Goal: Task Accomplishment & Management: Complete application form

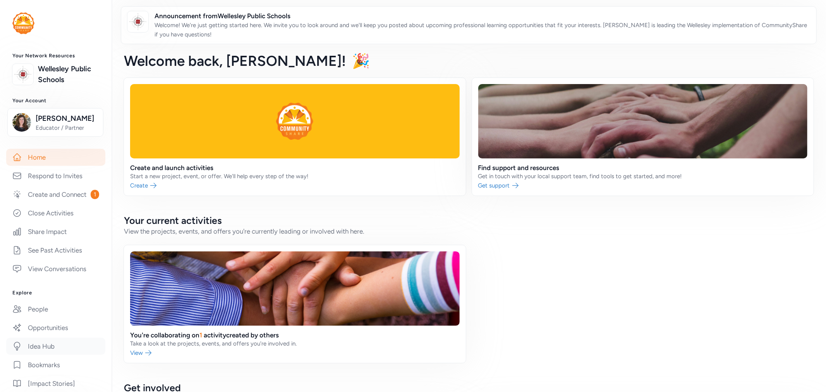
click at [41, 355] on link "Idea Hub" at bounding box center [55, 346] width 99 height 17
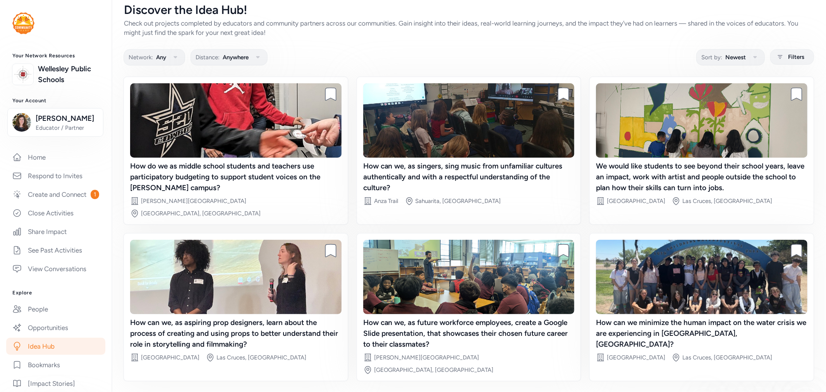
scroll to position [12, 0]
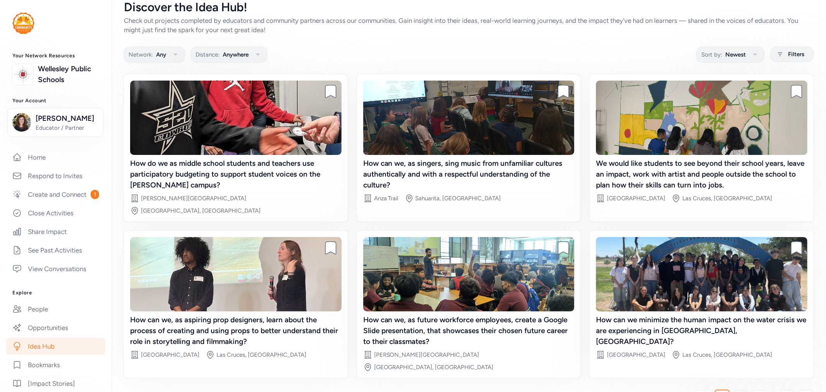
click at [739, 391] on span "2" at bounding box center [741, 397] width 4 height 9
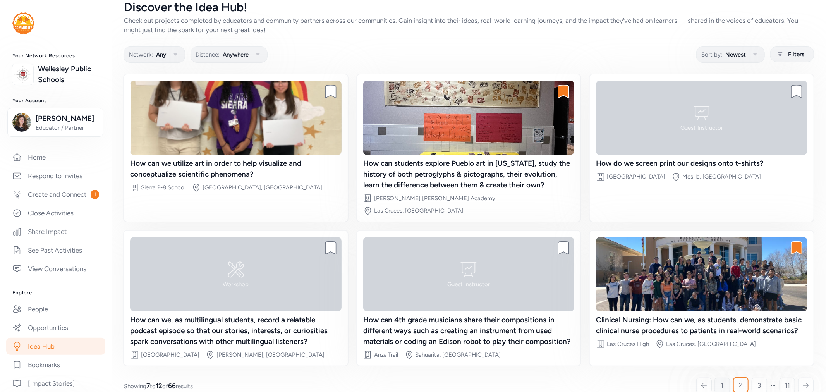
click at [714, 377] on link "1" at bounding box center [721, 384] width 15 height 15
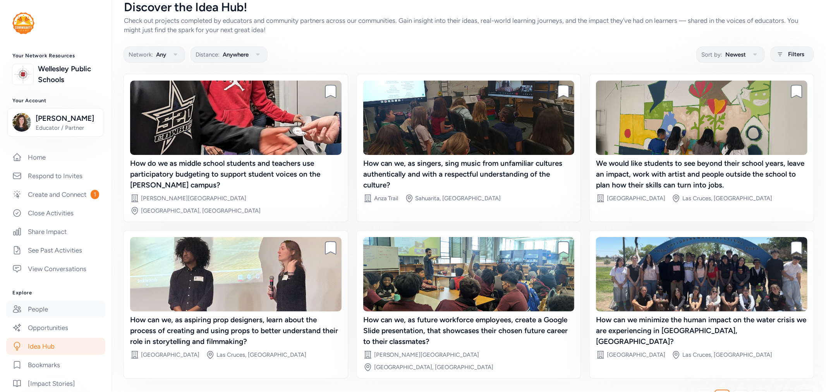
click at [44, 317] on link "People" at bounding box center [55, 308] width 99 height 17
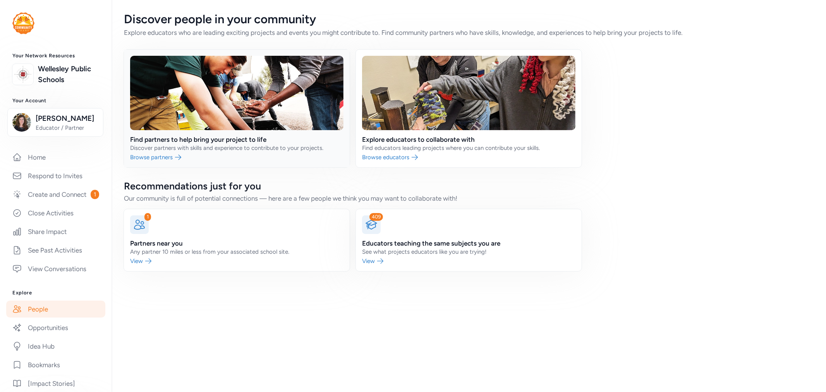
click at [249, 144] on link at bounding box center [237, 109] width 226 height 118
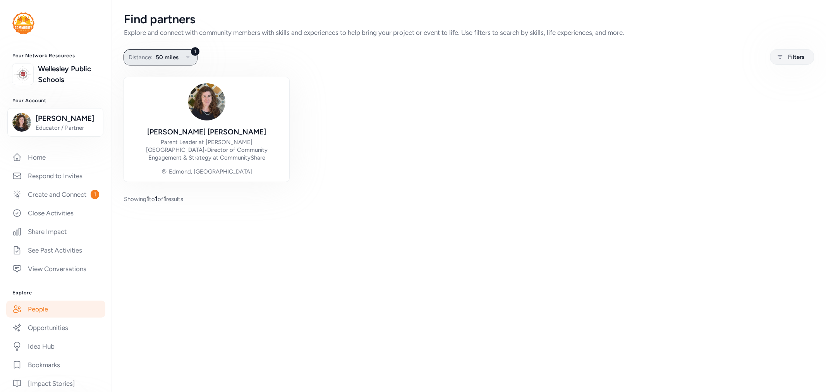
click at [169, 57] on span "50 miles" at bounding box center [167, 57] width 23 height 9
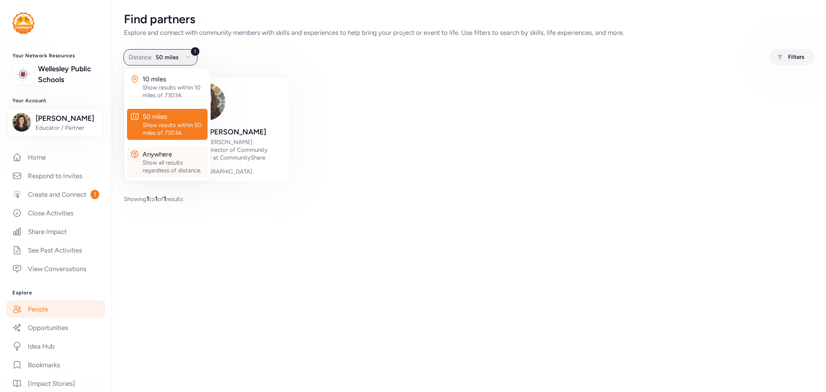
click at [169, 161] on div "Show all results regardless of distance." at bounding box center [173, 166] width 62 height 15
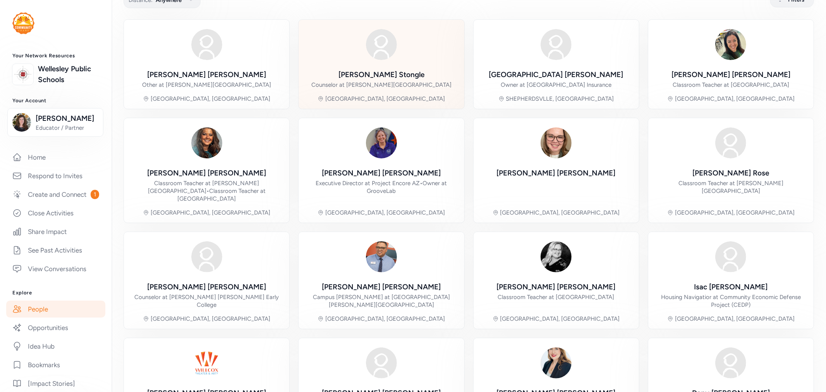
scroll to position [129, 0]
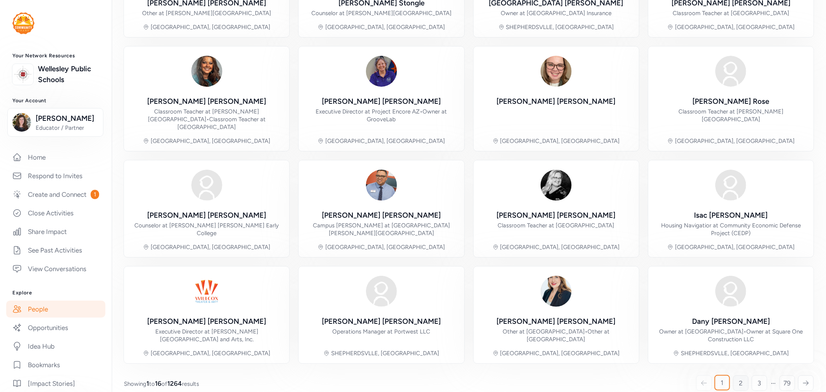
click at [737, 380] on link "2" at bounding box center [740, 382] width 15 height 15
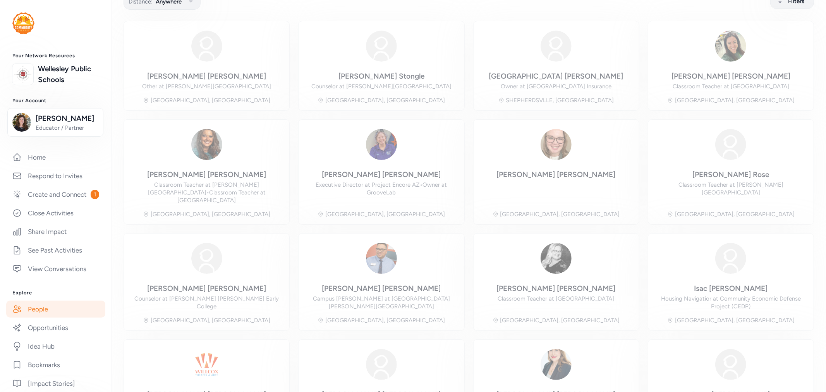
scroll to position [49, 0]
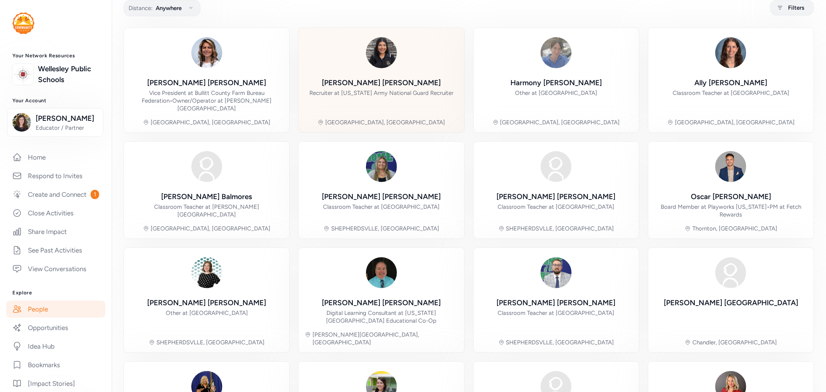
click at [386, 83] on div "[PERSON_NAME]" at bounding box center [381, 82] width 119 height 11
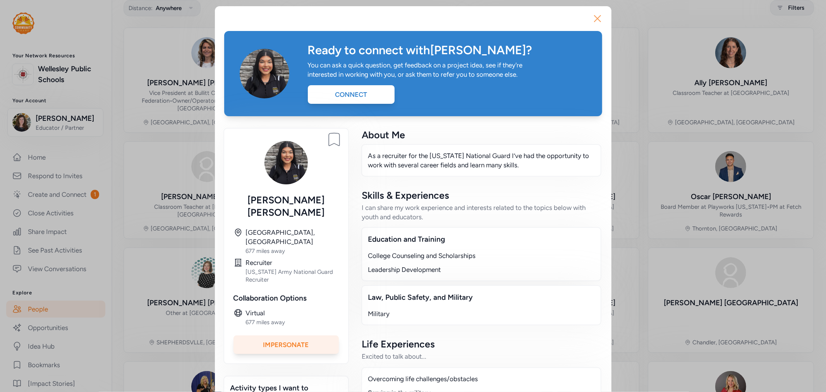
click at [597, 18] on icon "button" at bounding box center [597, 18] width 12 height 12
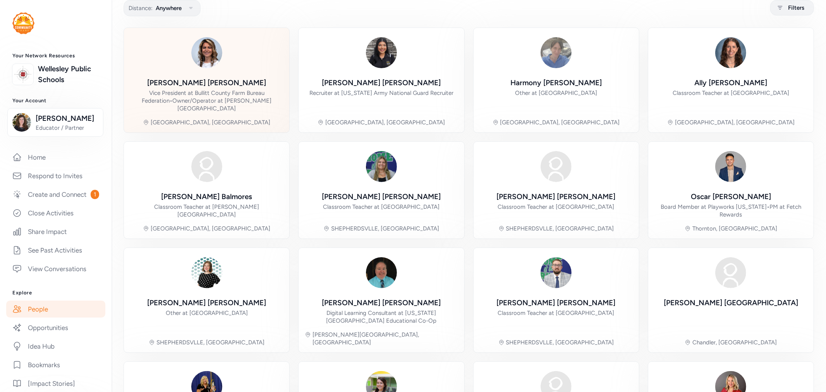
click at [209, 93] on div "Vice President at Bullitt County Farm Bureau Federation • Owner/Operator at [PE…" at bounding box center [206, 100] width 153 height 23
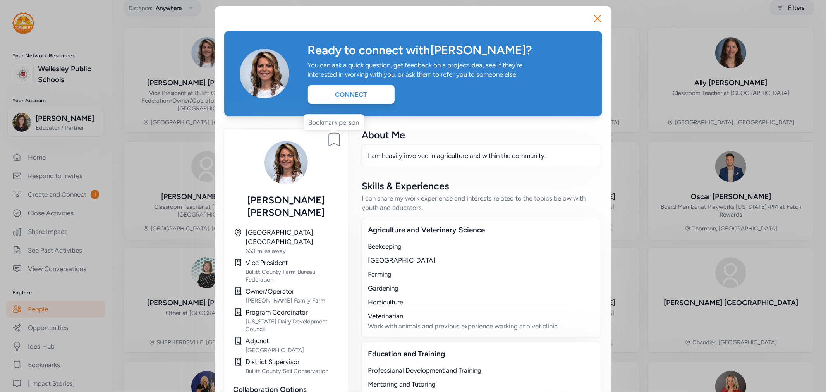
click at [329, 136] on icon at bounding box center [334, 139] width 11 height 13
click at [601, 12] on button "Close" at bounding box center [597, 18] width 25 height 25
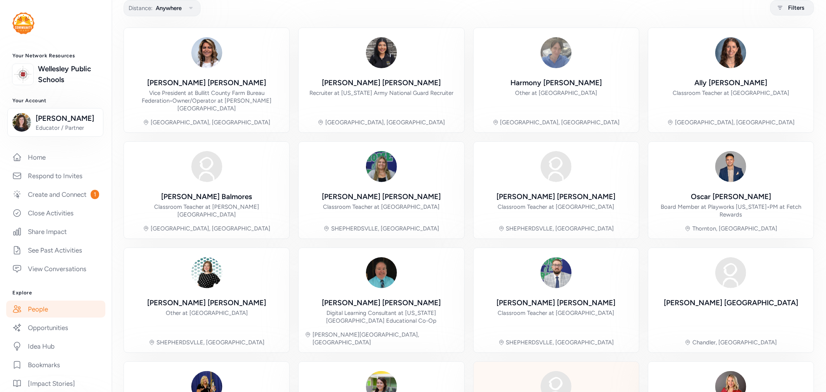
scroll to position [133, 0]
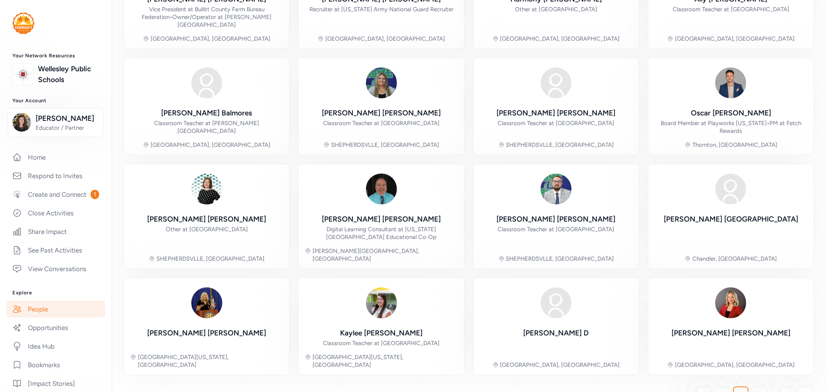
click at [700, 391] on icon at bounding box center [703, 395] width 7 height 8
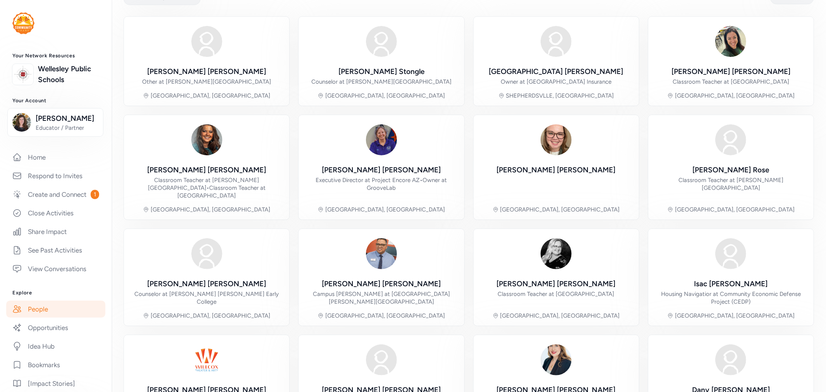
scroll to position [49, 0]
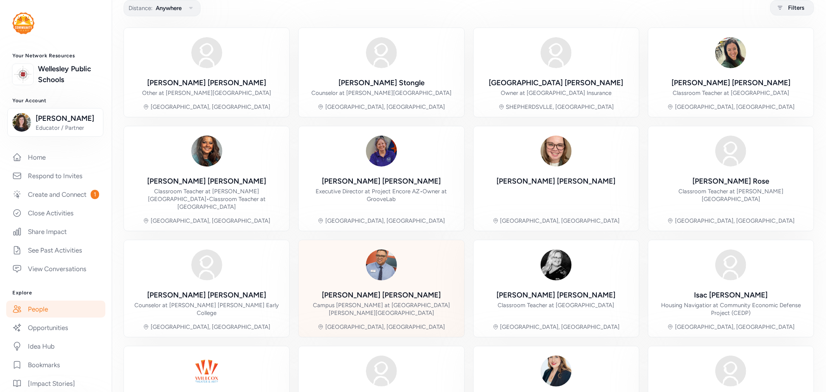
click at [424, 298] on div "[PERSON_NAME] Campus [PERSON_NAME] at [GEOGRAPHIC_DATA][PERSON_NAME]" at bounding box center [381, 303] width 153 height 27
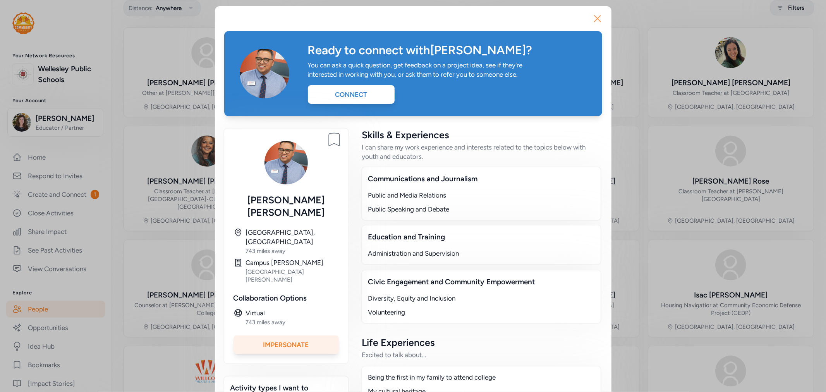
click at [598, 20] on icon "button" at bounding box center [597, 18] width 12 height 12
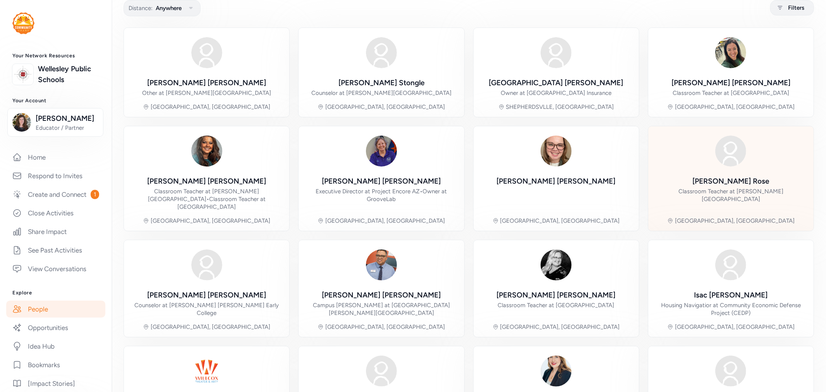
scroll to position [141, 0]
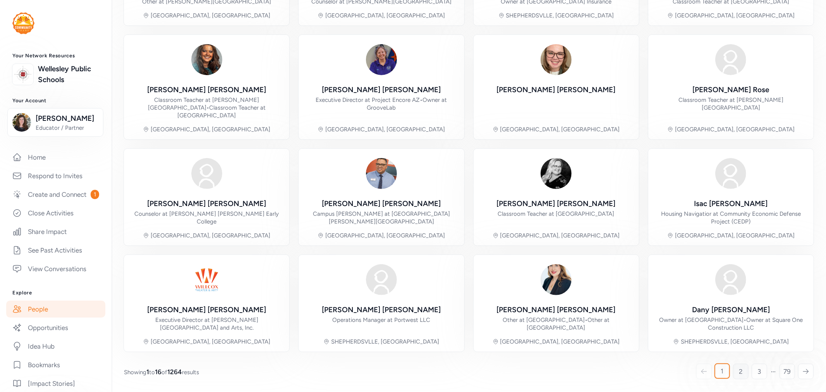
click at [733, 373] on link "2" at bounding box center [740, 370] width 15 height 15
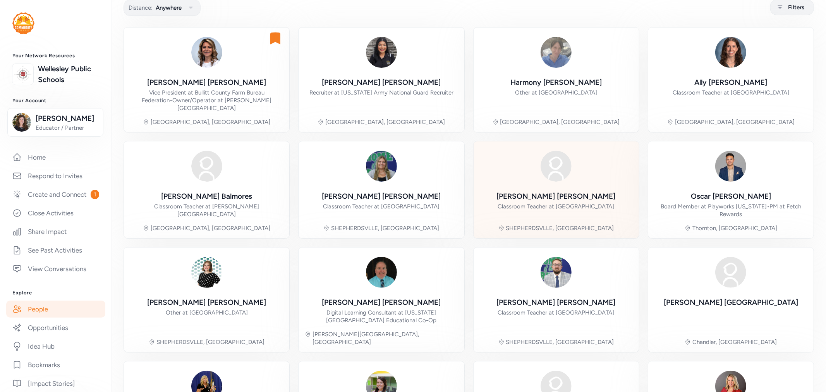
scroll to position [49, 0]
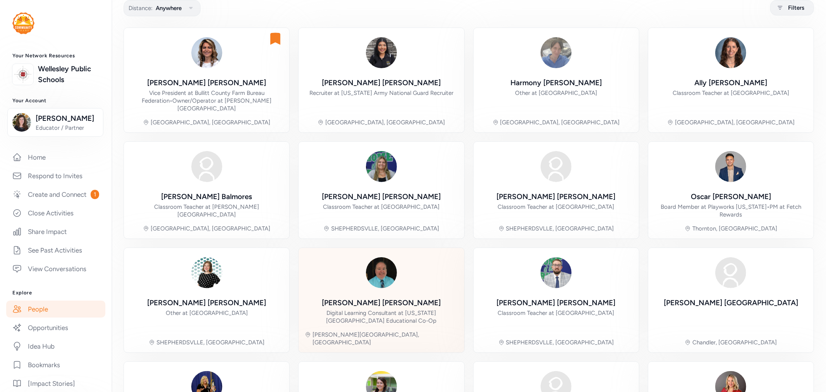
click at [406, 297] on div "[PERSON_NAME] Digital Learning Consultant at [US_STATE][GEOGRAPHIC_DATA] Educat…" at bounding box center [381, 310] width 153 height 27
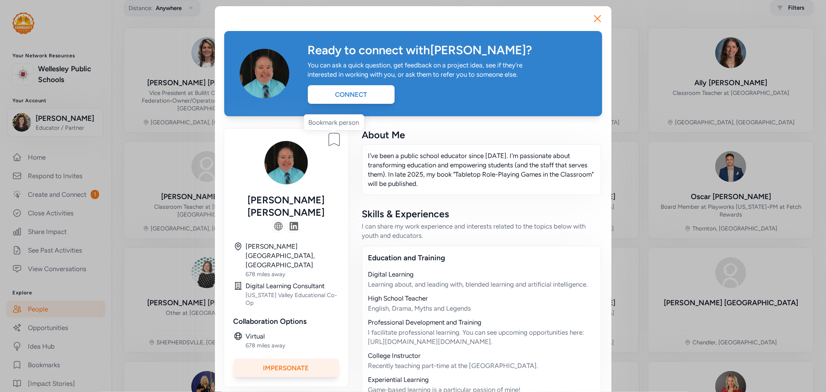
click at [329, 139] on icon at bounding box center [334, 139] width 11 height 13
click at [594, 18] on icon "button" at bounding box center [597, 18] width 6 height 6
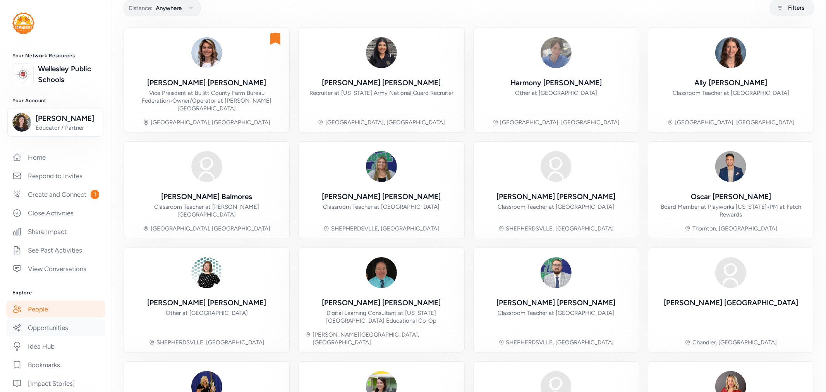
click at [53, 336] on link "Opportunities" at bounding box center [55, 327] width 99 height 17
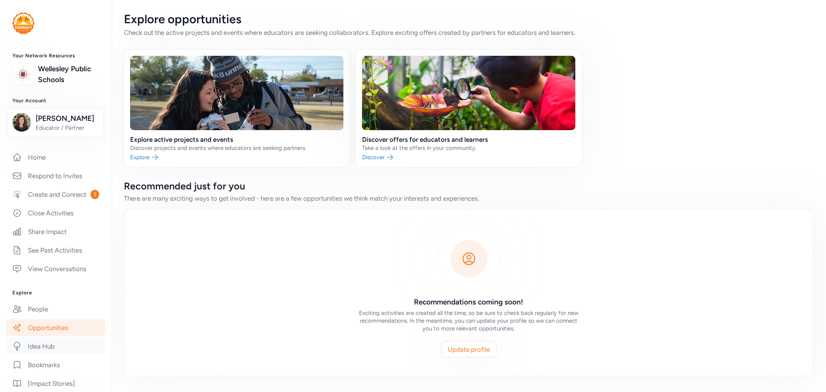
click at [47, 355] on link "Idea Hub" at bounding box center [55, 346] width 99 height 17
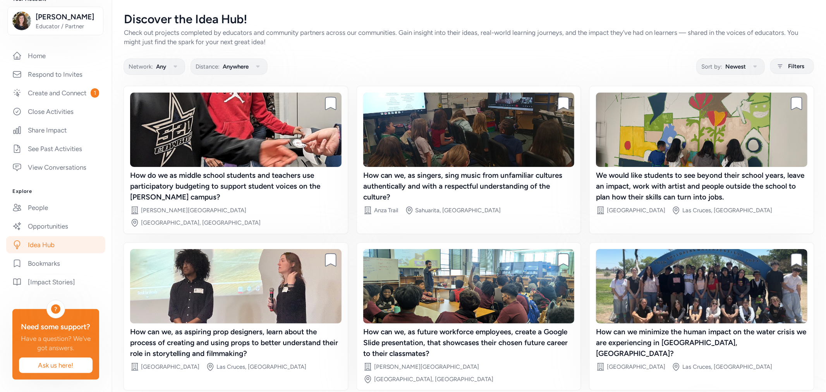
scroll to position [129, 0]
click at [43, 258] on link "Bookmarks" at bounding box center [55, 263] width 99 height 17
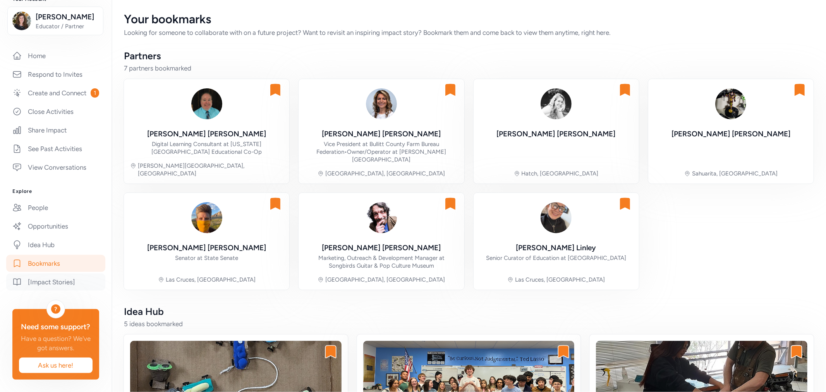
click at [49, 279] on link "[Impact Stories]" at bounding box center [55, 281] width 99 height 17
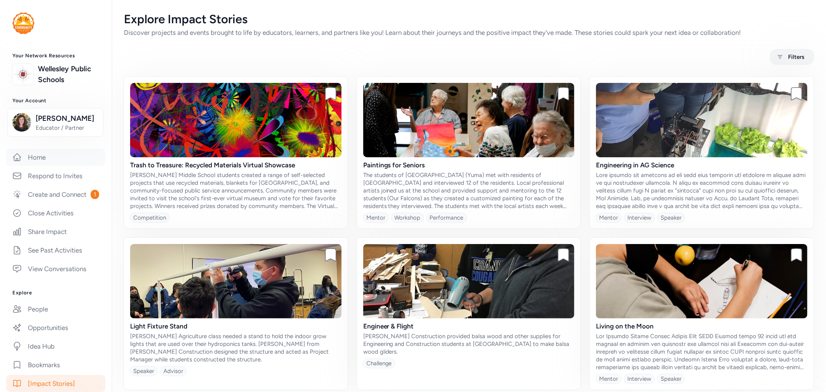
click at [40, 166] on link "Home" at bounding box center [55, 157] width 99 height 17
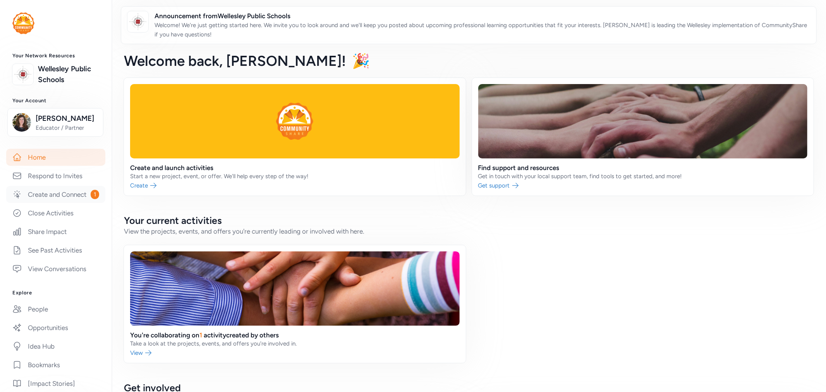
click at [45, 202] on link "Create and Connect 1" at bounding box center [55, 194] width 99 height 17
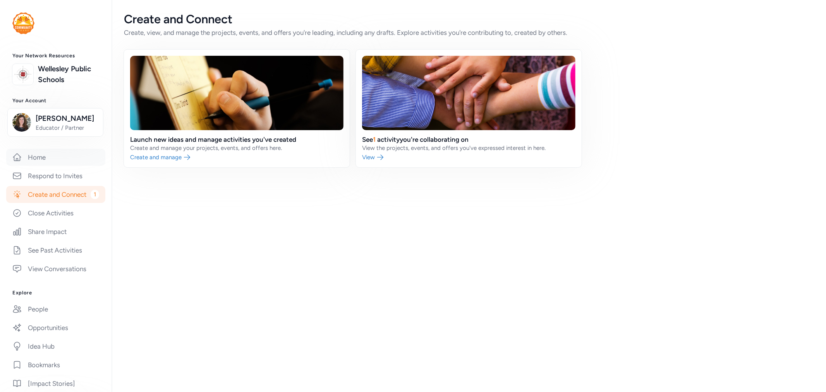
click at [45, 166] on link "Home" at bounding box center [55, 157] width 99 height 17
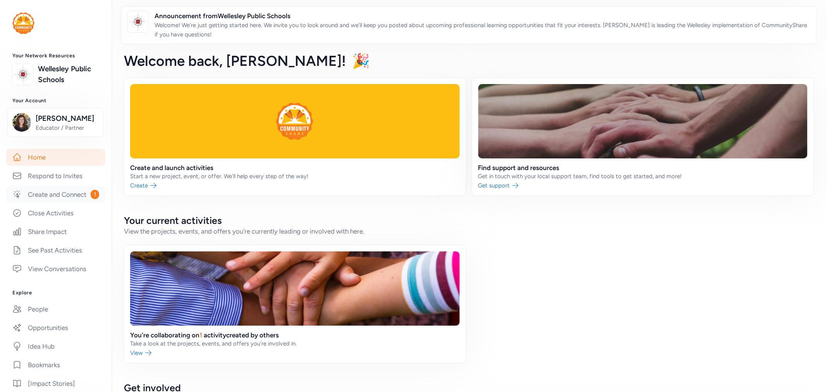
click at [49, 203] on link "Create and Connect 1" at bounding box center [55, 194] width 99 height 17
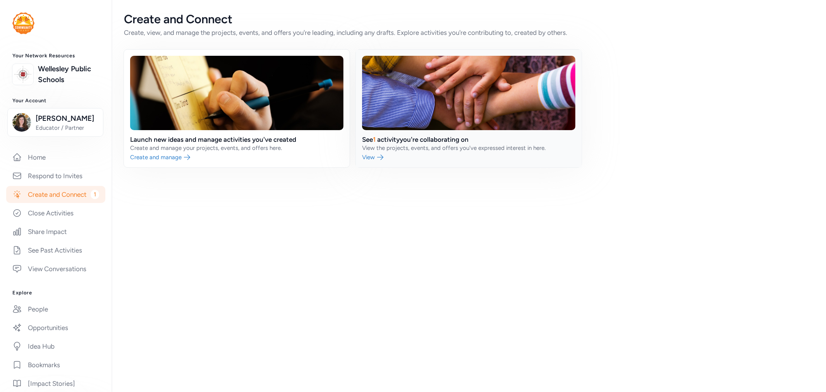
click at [415, 136] on link at bounding box center [469, 109] width 226 height 118
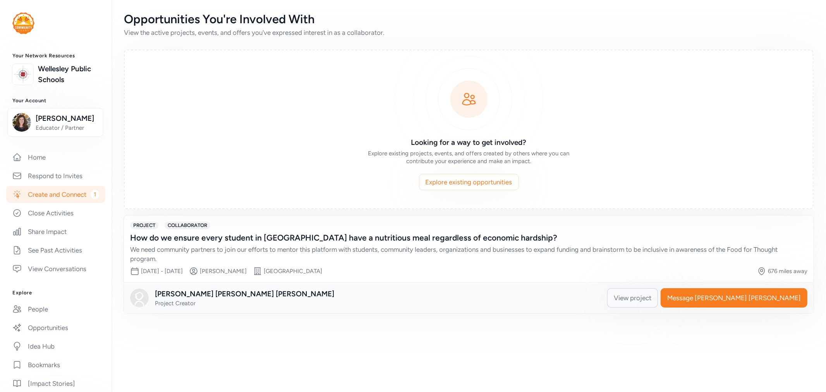
click at [651, 296] on span "View project" at bounding box center [633, 297] width 38 height 9
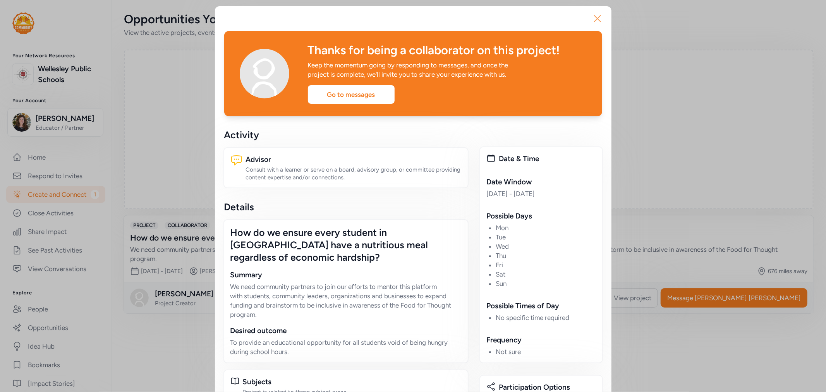
click at [594, 20] on icon "button" at bounding box center [597, 18] width 6 height 6
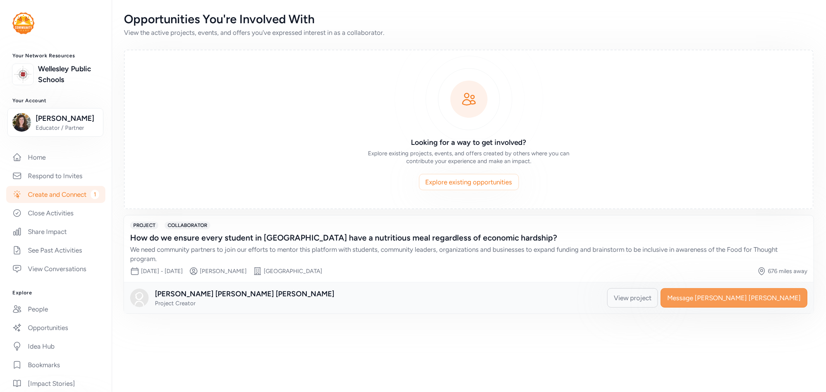
click at [766, 295] on span "Message [PERSON_NAME] [PERSON_NAME]" at bounding box center [734, 297] width 134 height 9
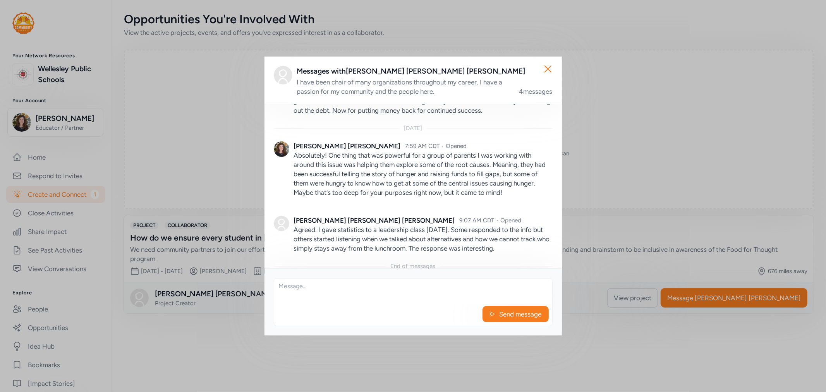
scroll to position [163, 0]
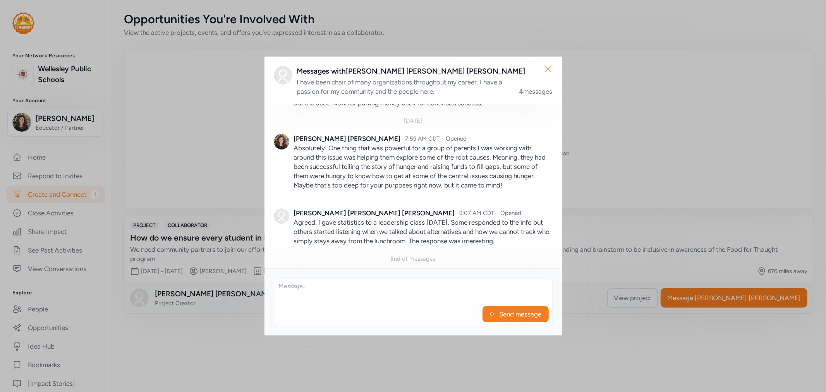
click at [550, 67] on icon "button" at bounding box center [548, 69] width 12 height 12
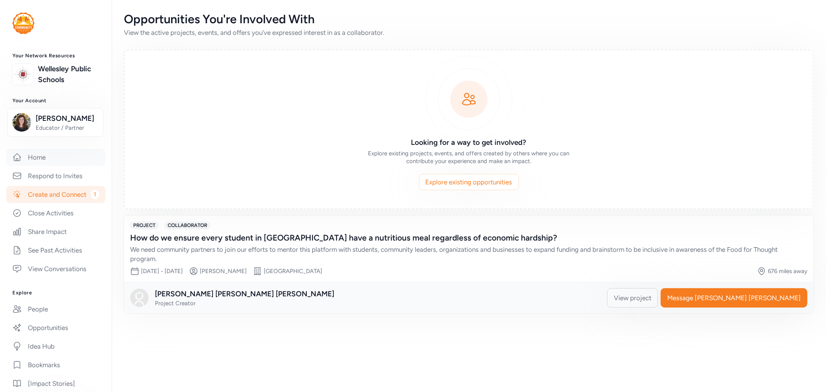
click at [47, 166] on link "Home" at bounding box center [55, 157] width 99 height 17
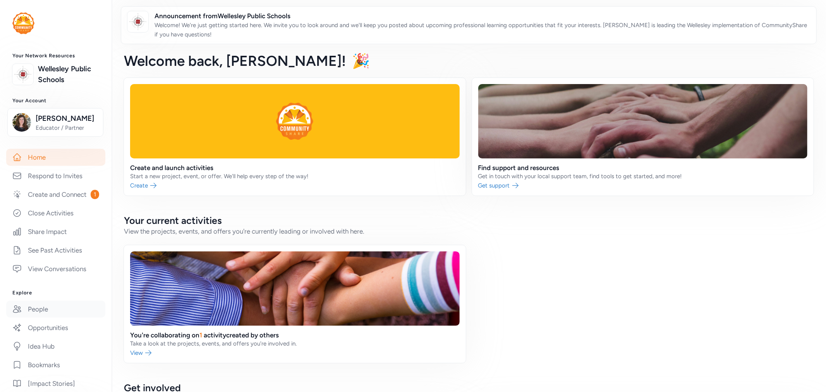
click at [38, 317] on link "People" at bounding box center [55, 308] width 99 height 17
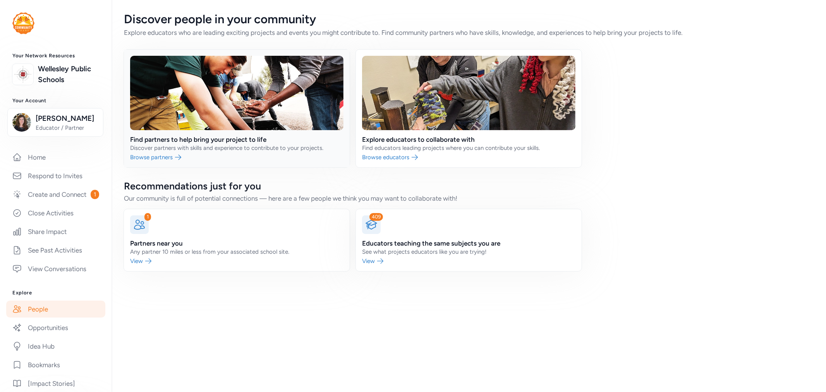
click at [201, 137] on link at bounding box center [237, 109] width 226 height 118
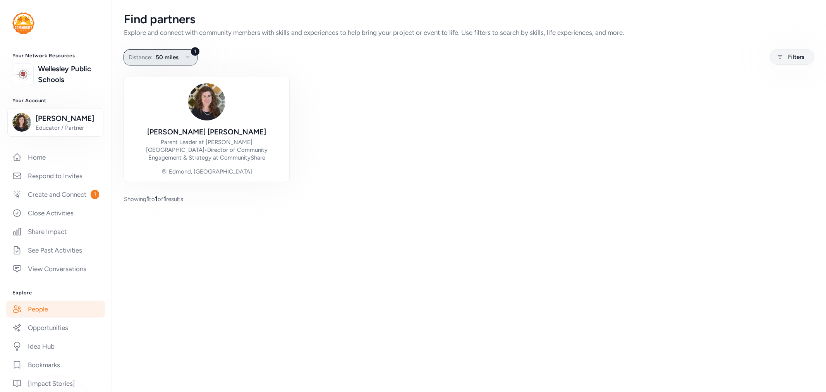
click at [172, 53] on span "50 miles" at bounding box center [167, 57] width 23 height 9
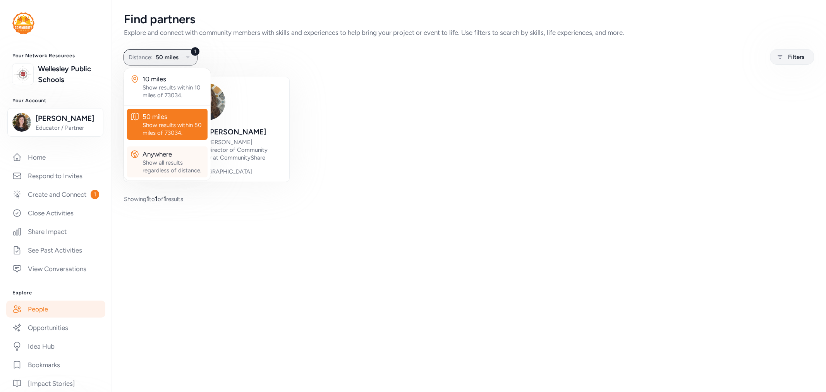
click at [173, 165] on div "Show all results regardless of distance." at bounding box center [173, 166] width 62 height 15
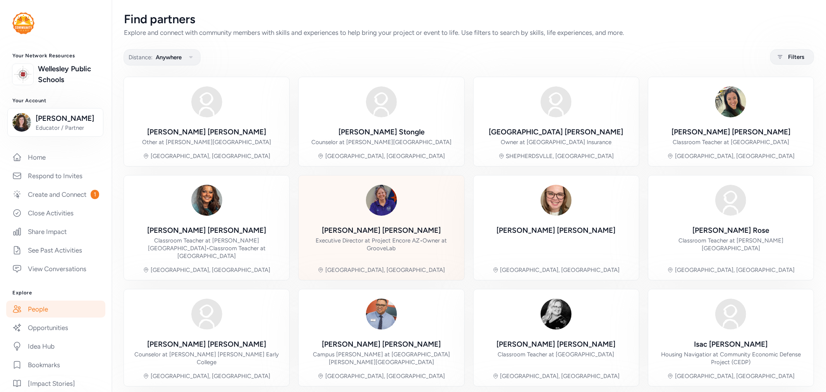
click at [409, 233] on div "[PERSON_NAME] Executive Director at Project Encore AZ • Owner at [GEOGRAPHIC_DA…" at bounding box center [381, 242] width 153 height 35
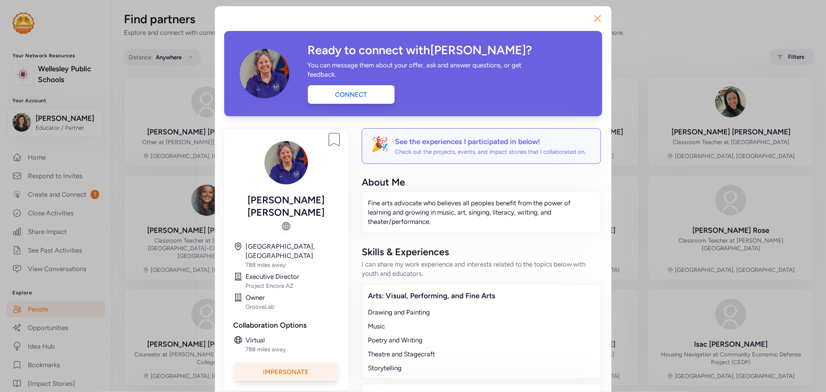
click at [596, 18] on icon "button" at bounding box center [597, 18] width 12 height 12
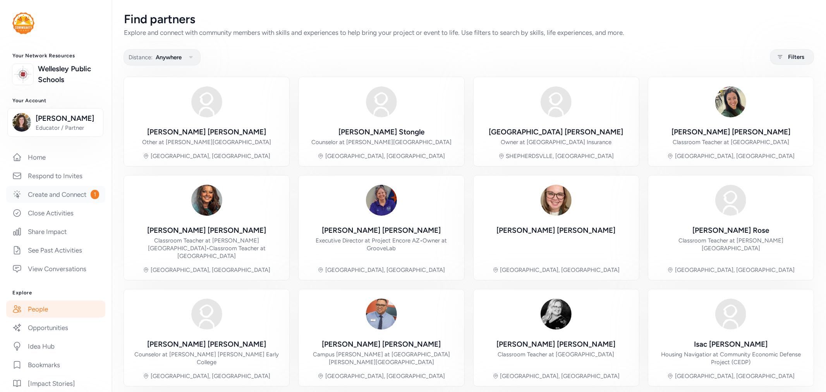
click at [43, 203] on link "Create and Connect 1" at bounding box center [55, 194] width 99 height 17
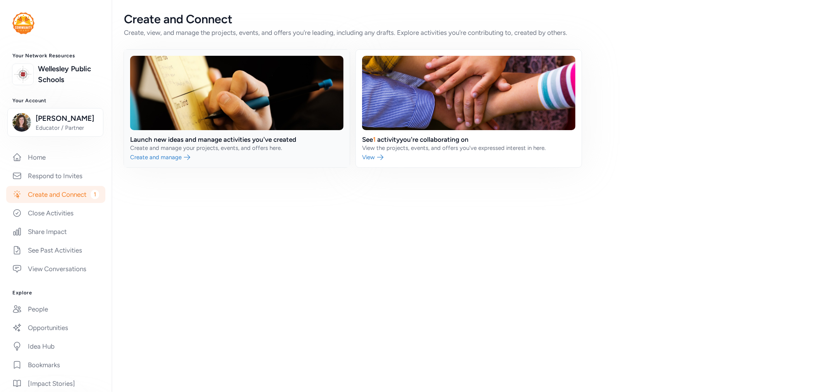
click at [199, 148] on link at bounding box center [237, 109] width 226 height 118
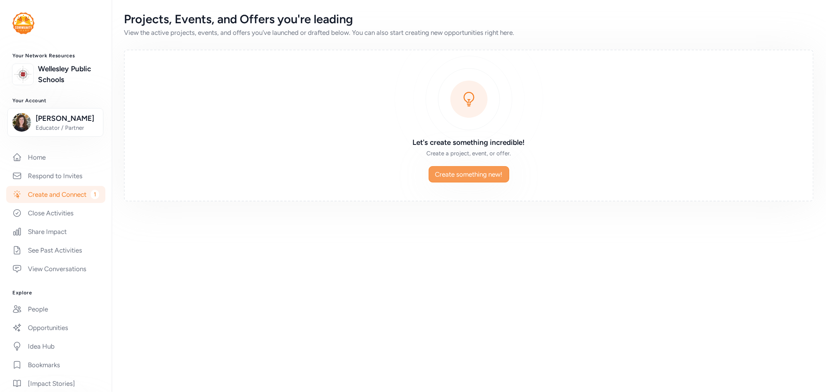
click at [459, 175] on span "Create something new!" at bounding box center [468, 174] width 67 height 9
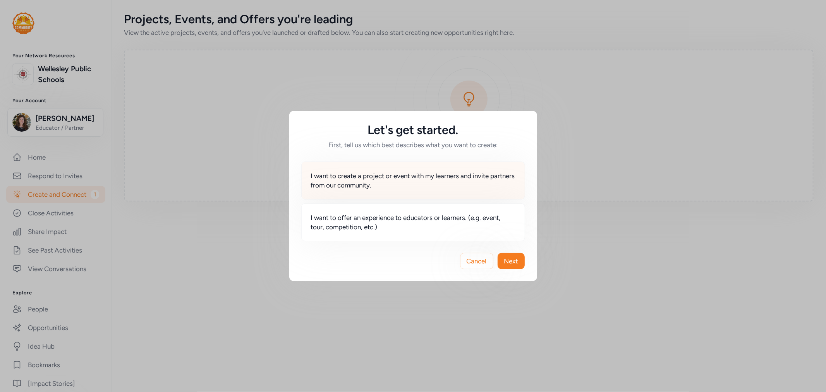
click at [381, 177] on span "I want to create a project or event with my learners and invite partners from o…" at bounding box center [413, 180] width 204 height 19
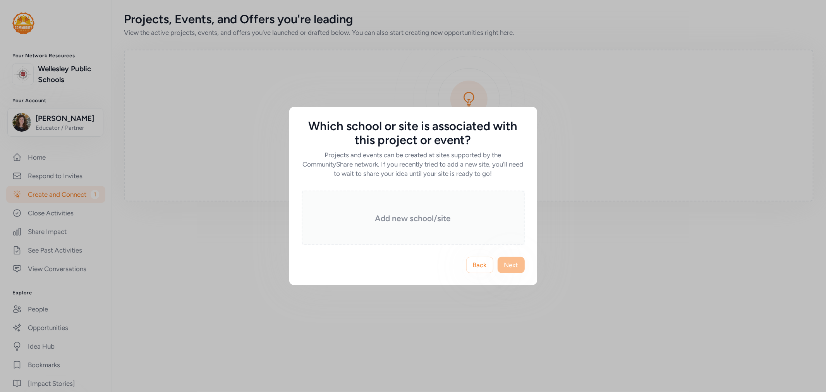
click at [436, 225] on div "Add new school/site" at bounding box center [413, 217] width 223 height 54
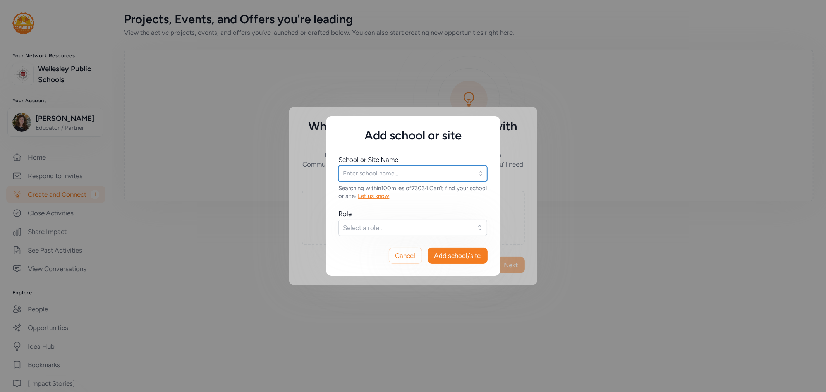
click at [394, 172] on input "text" at bounding box center [412, 173] width 149 height 16
type input "[GEOGRAPHIC_DATA]"
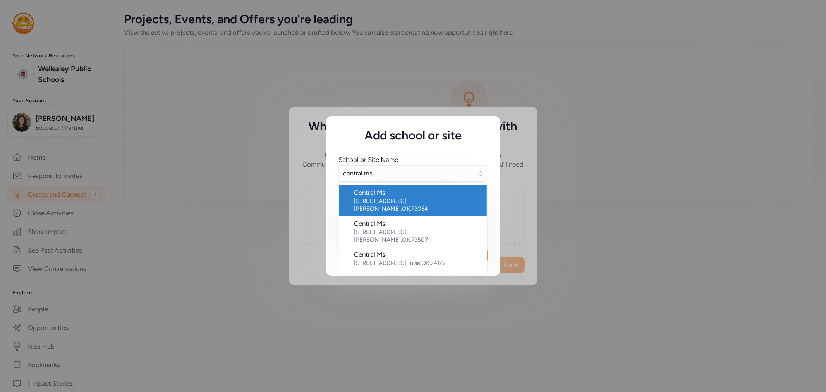
click at [384, 200] on div "[STREET_ADDRESS]" at bounding box center [417, 204] width 126 height 15
type input "Central Ms"
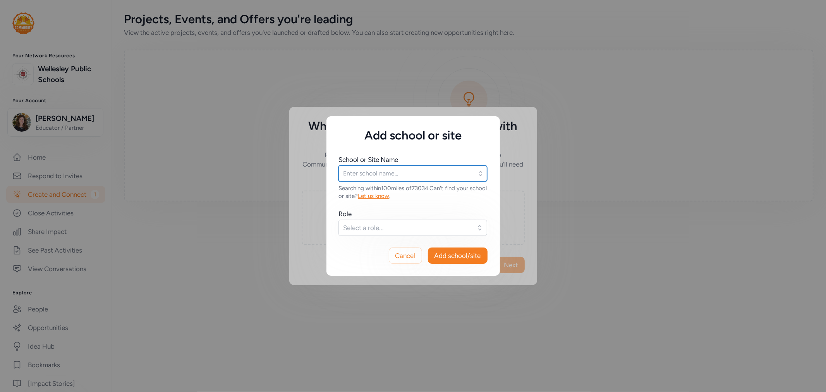
type input "Central Ms"
click at [374, 232] on span "Select a role..." at bounding box center [407, 227] width 128 height 9
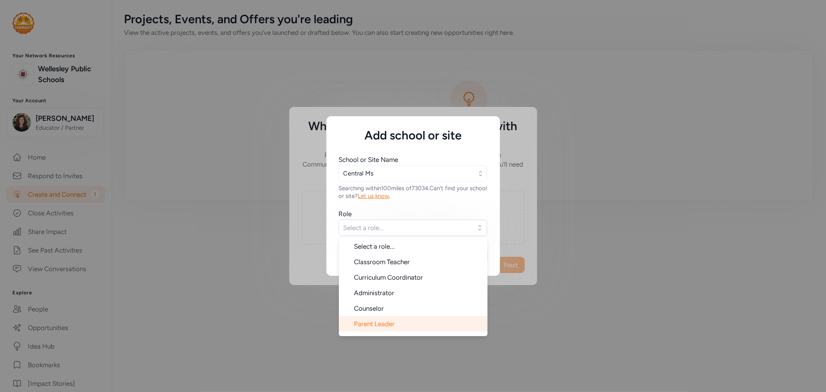
click at [372, 324] on span "Parent Leader" at bounding box center [374, 324] width 41 height 8
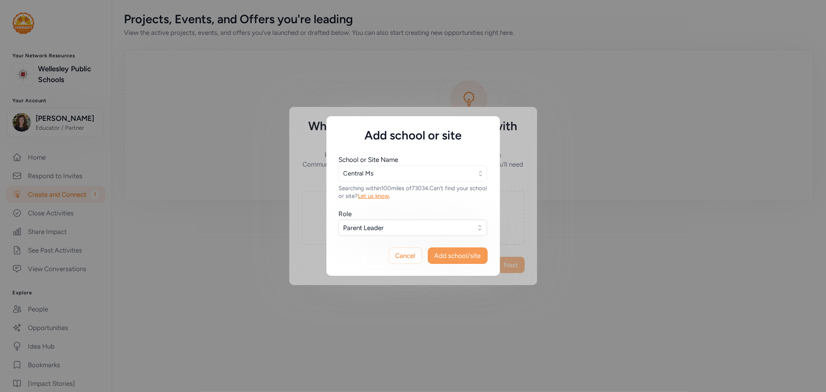
click at [466, 250] on button "Add school/site" at bounding box center [458, 255] width 60 height 16
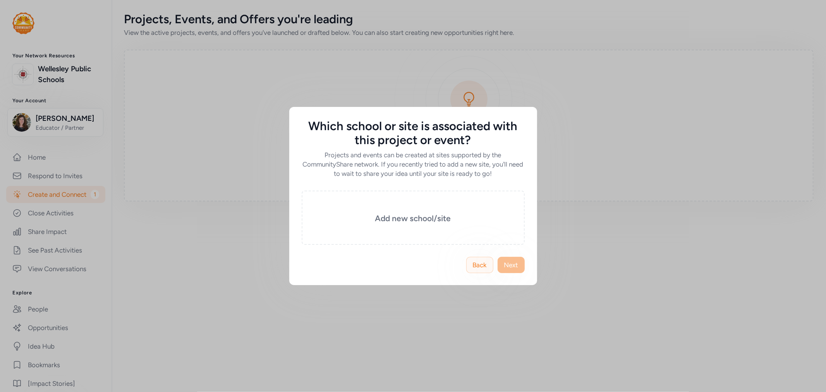
click at [487, 263] on button "Back" at bounding box center [479, 265] width 27 height 16
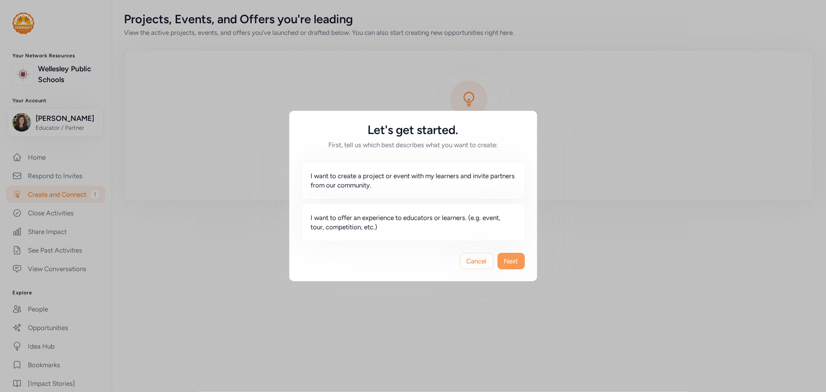
click at [509, 260] on span "Next" at bounding box center [511, 260] width 14 height 9
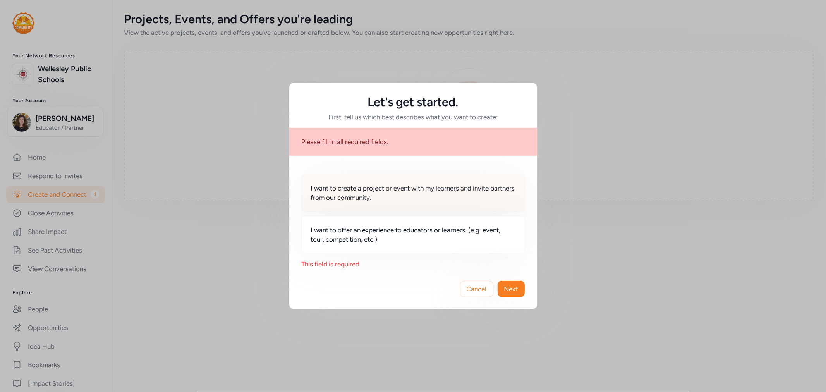
click at [365, 194] on span "I want to create a project or event with my learners and invite partners from o…" at bounding box center [413, 192] width 204 height 19
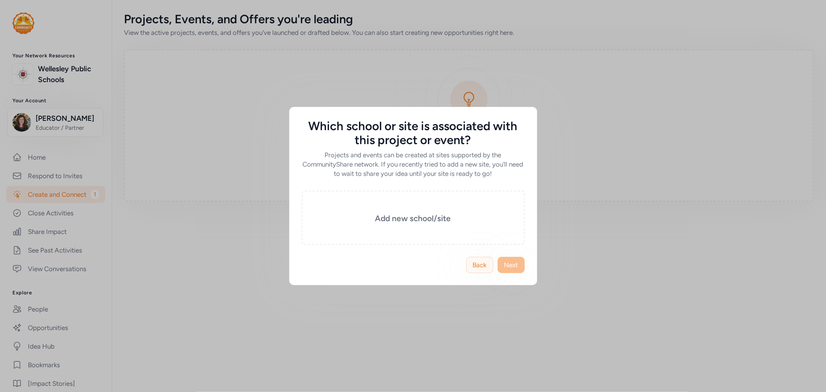
click at [478, 262] on span "Back" at bounding box center [480, 264] width 14 height 9
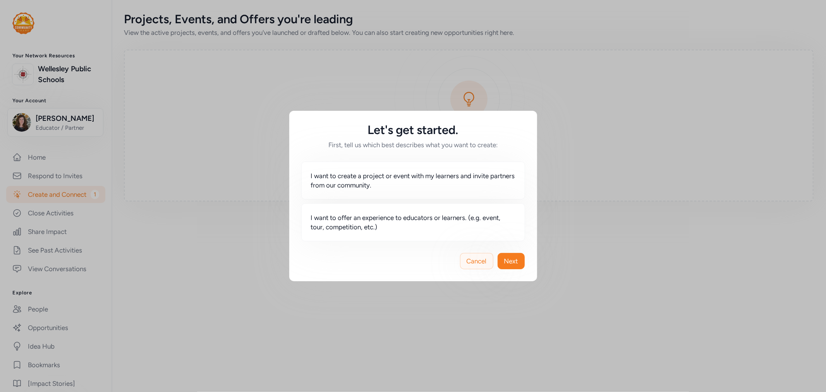
click at [479, 259] on span "Cancel" at bounding box center [476, 260] width 20 height 9
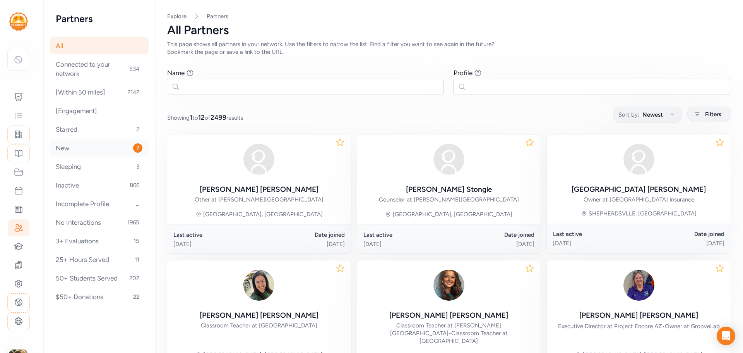
click at [70, 148] on div "New 7" at bounding box center [99, 147] width 99 height 17
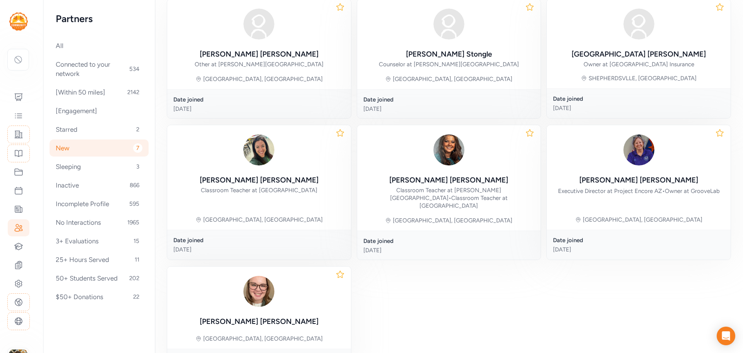
scroll to position [156, 0]
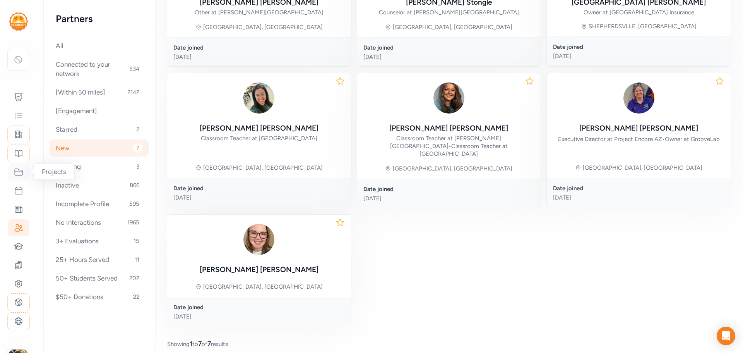
click at [21, 175] on icon at bounding box center [19, 172] width 8 height 7
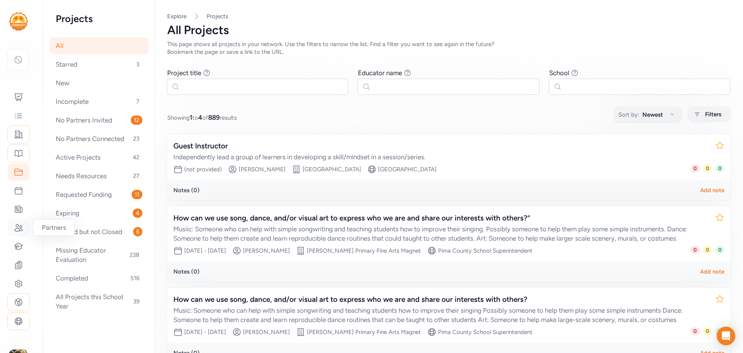
click at [19, 231] on icon at bounding box center [18, 227] width 9 height 9
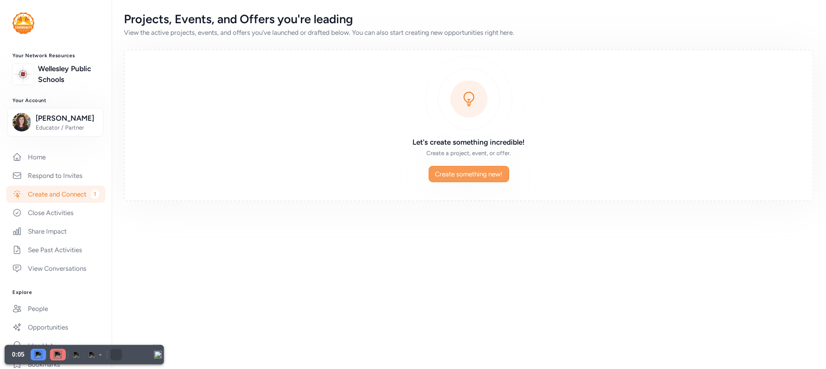
click at [451, 176] on span "Create something new!" at bounding box center [468, 174] width 67 height 9
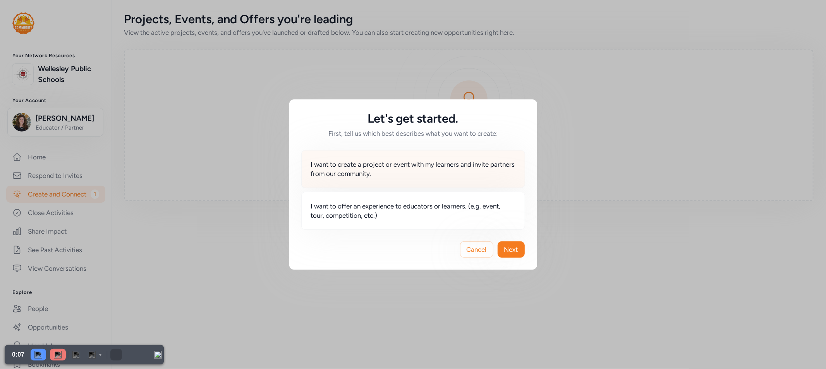
click at [353, 166] on span "I want to create a project or event with my learners and invite partners from o…" at bounding box center [413, 169] width 204 height 19
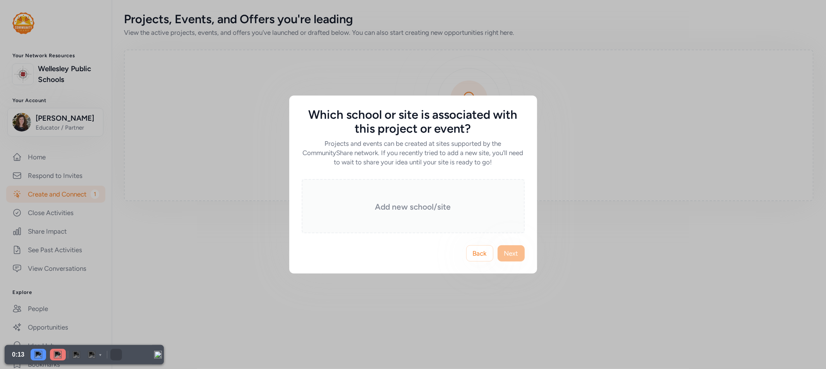
click at [403, 199] on div "Add new school/site" at bounding box center [413, 206] width 223 height 54
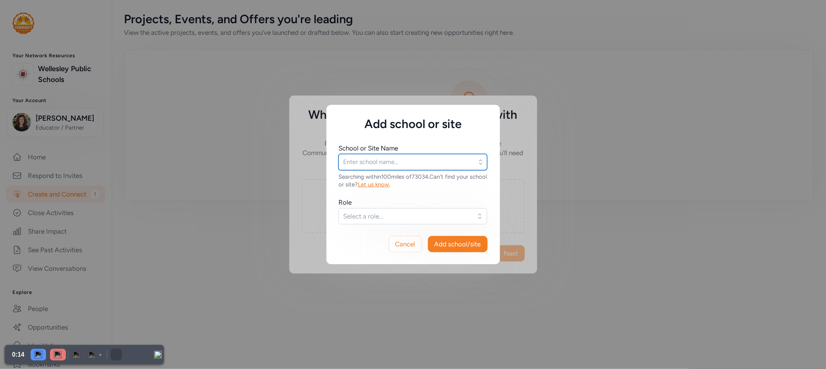
click at [375, 163] on input "text" at bounding box center [412, 162] width 149 height 16
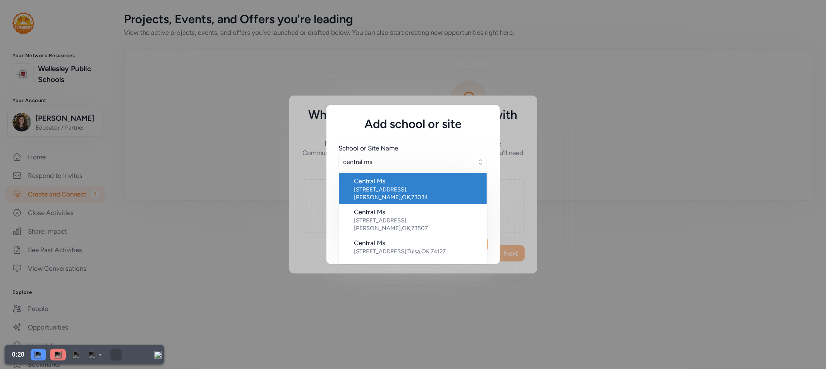
click at [363, 186] on div "[STREET_ADDRESS]" at bounding box center [417, 193] width 126 height 15
type input "Central Ms"
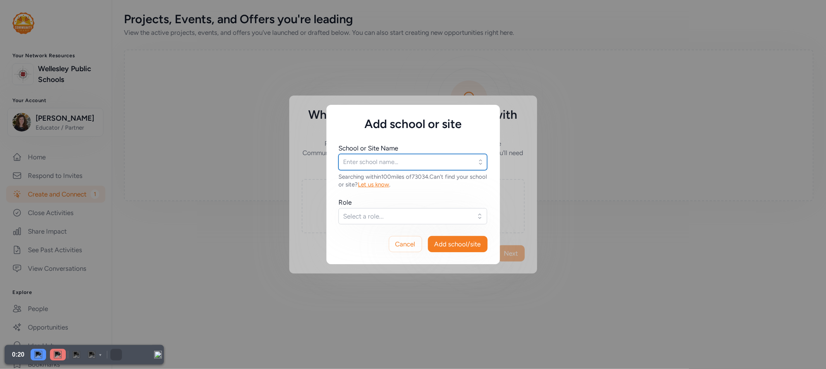
type input "Central Ms"
click at [359, 214] on span "Select a role..." at bounding box center [407, 216] width 128 height 9
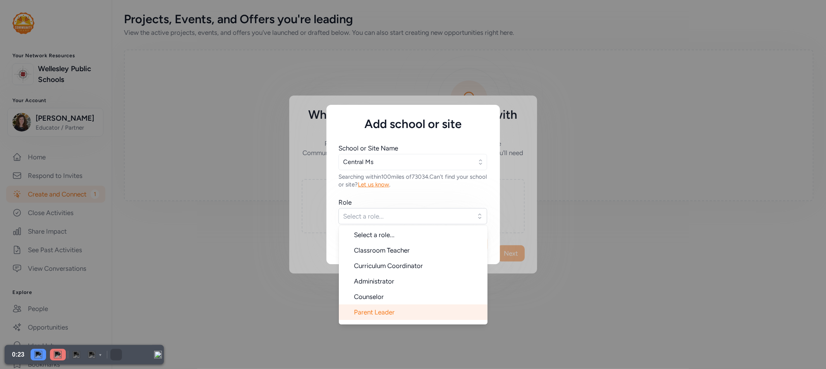
click at [358, 312] on span "Parent Leader" at bounding box center [374, 312] width 41 height 8
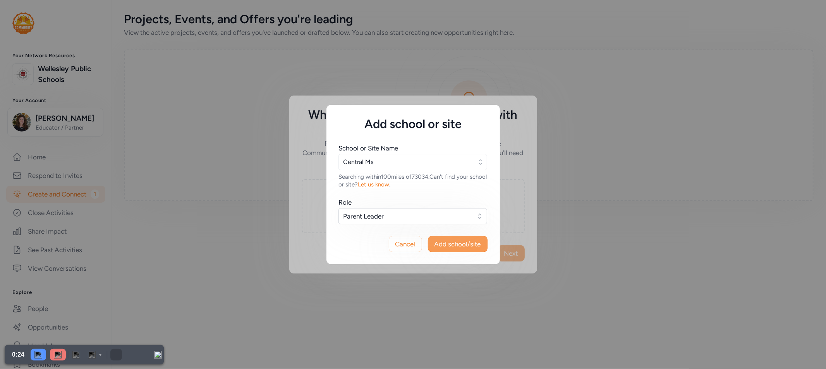
click at [462, 248] on span "Add school/site" at bounding box center [457, 244] width 46 height 9
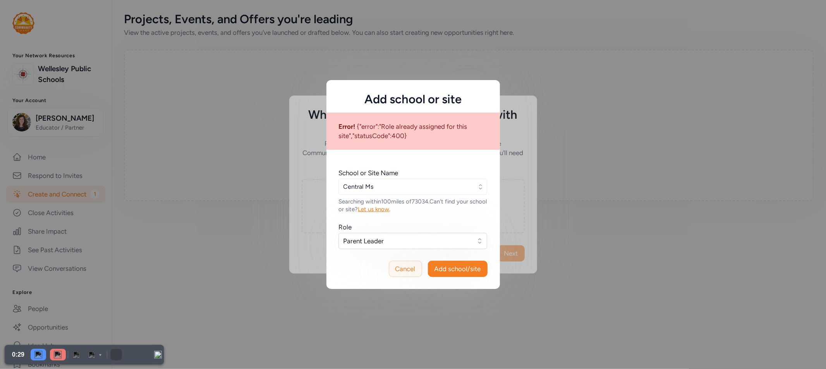
click at [411, 267] on span "Cancel" at bounding box center [405, 268] width 20 height 9
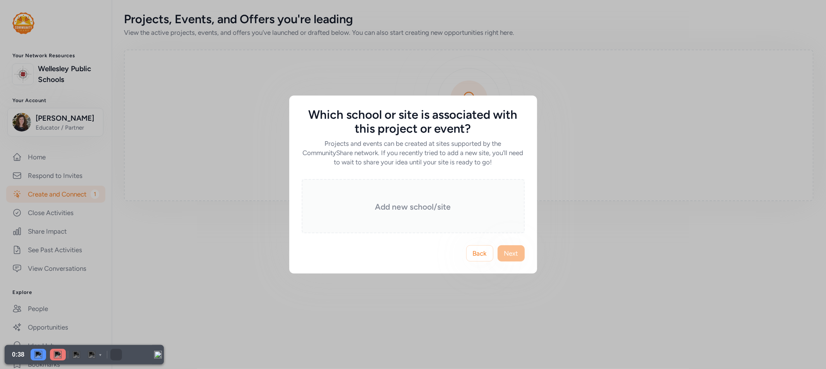
click at [437, 212] on h3 "Add new school/site" at bounding box center [413, 207] width 184 height 11
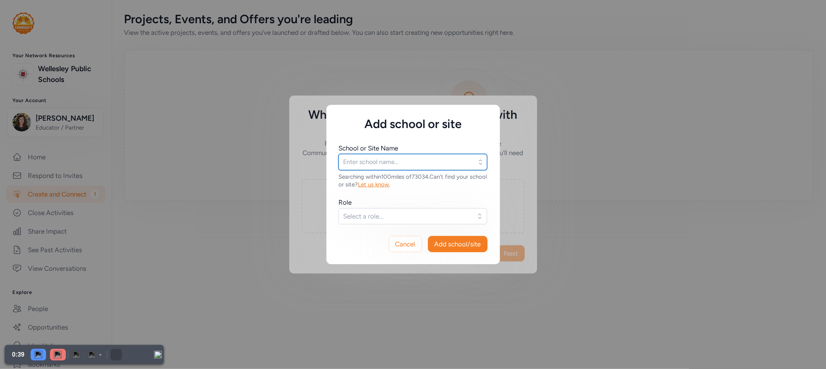
click at [377, 159] on input "text" at bounding box center [412, 162] width 149 height 16
type input "w"
drag, startPoint x: 406, startPoint y: 161, endPoint x: 370, endPoint y: 162, distance: 36.0
click at [370, 162] on input "memorial high school" at bounding box center [412, 162] width 149 height 16
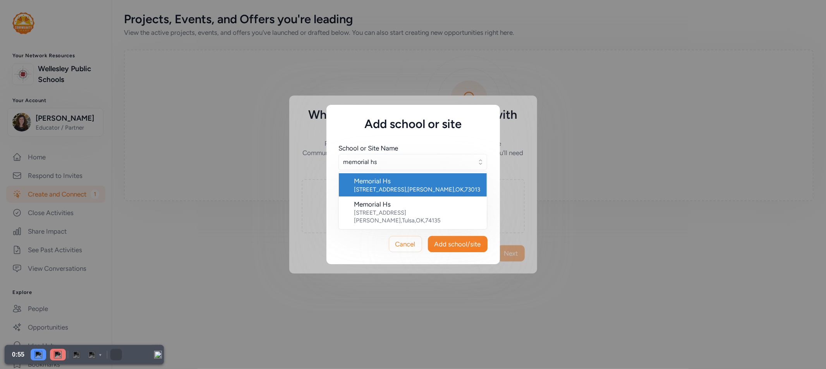
click at [398, 185] on div "Memorial Hs" at bounding box center [417, 181] width 126 height 9
type input "Memorial Hs"
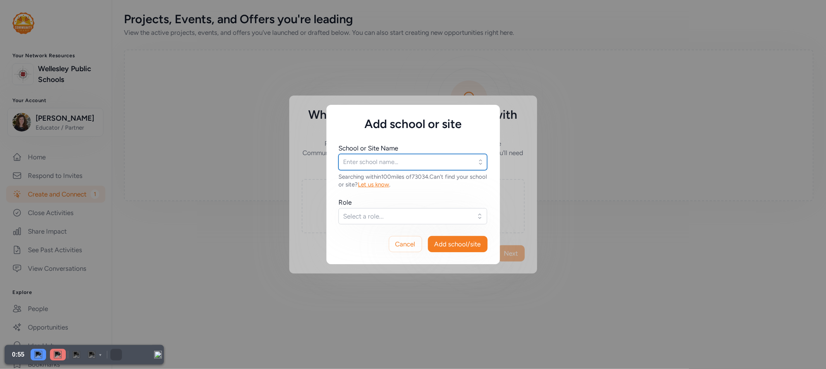
type input "Memorial Hs"
click at [379, 222] on button "Select a role..." at bounding box center [412, 216] width 149 height 16
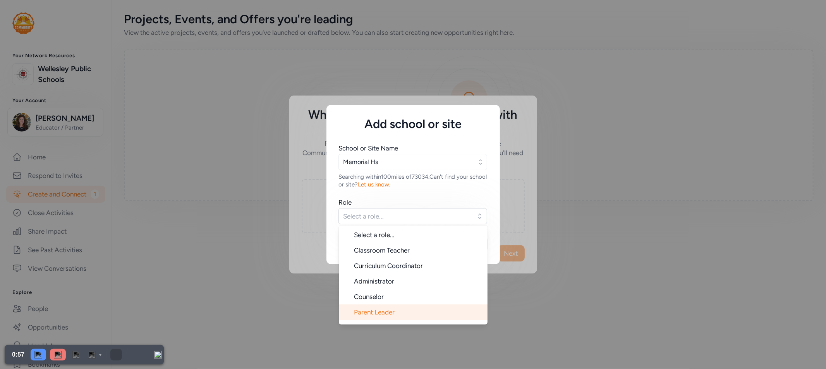
click at [387, 315] on span "Parent Leader" at bounding box center [374, 312] width 41 height 8
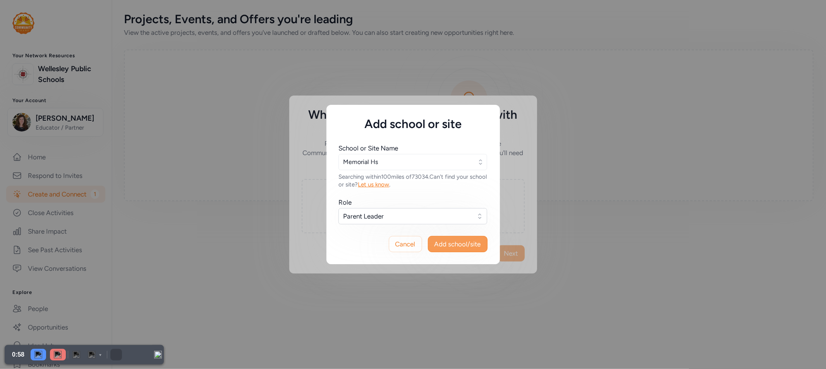
click at [454, 246] on span "Add school/site" at bounding box center [457, 244] width 46 height 9
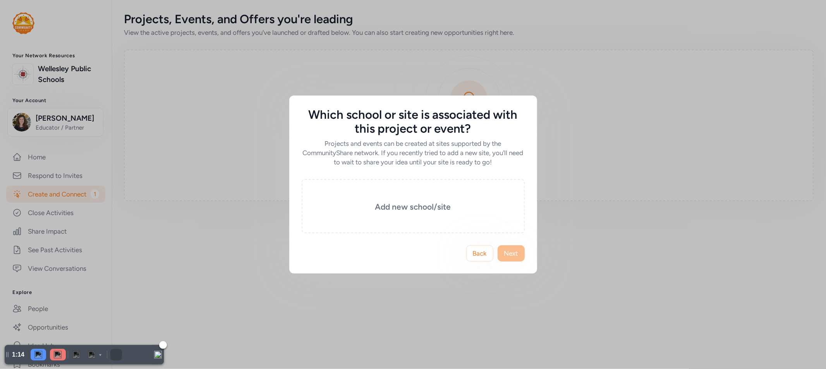
click at [55, 355] on img at bounding box center [58, 355] width 8 height 8
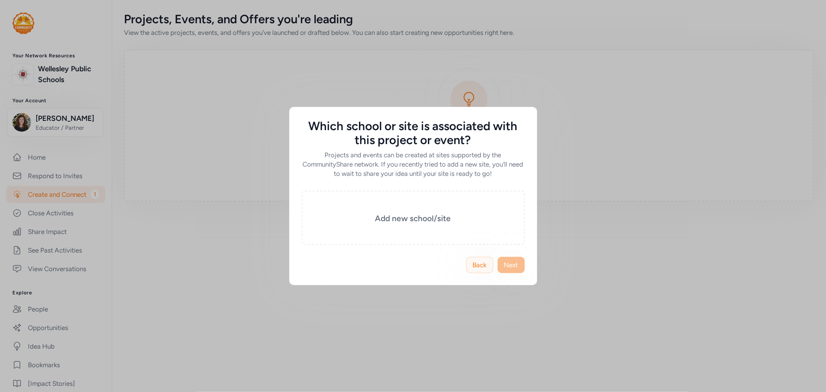
click at [477, 262] on span "Back" at bounding box center [480, 264] width 14 height 9
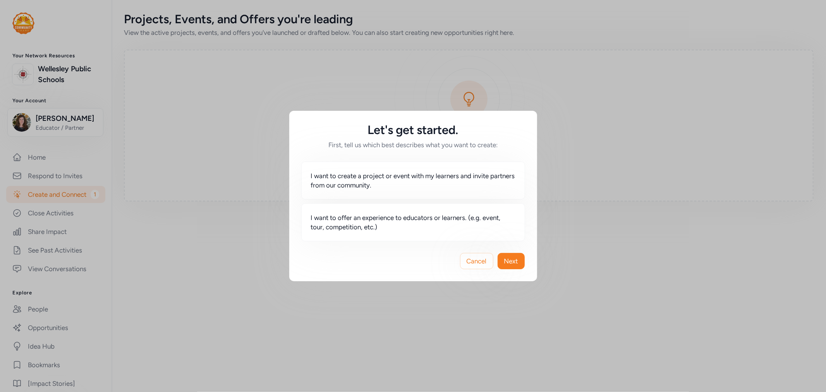
click at [477, 262] on span "Cancel" at bounding box center [476, 260] width 20 height 9
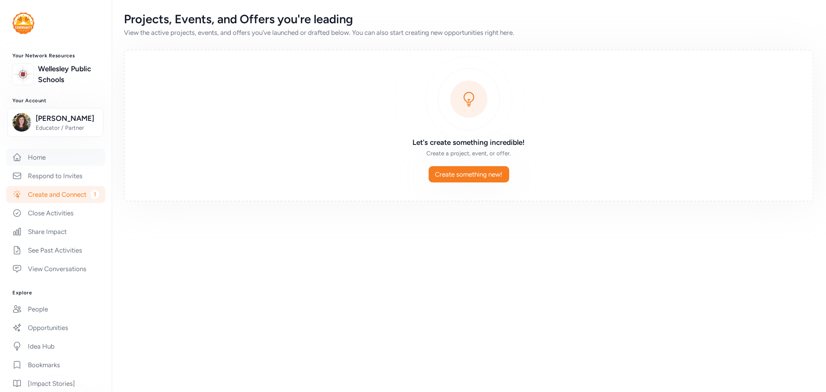
click at [17, 162] on icon at bounding box center [16, 157] width 9 height 9
